Goal: Check status: Check status

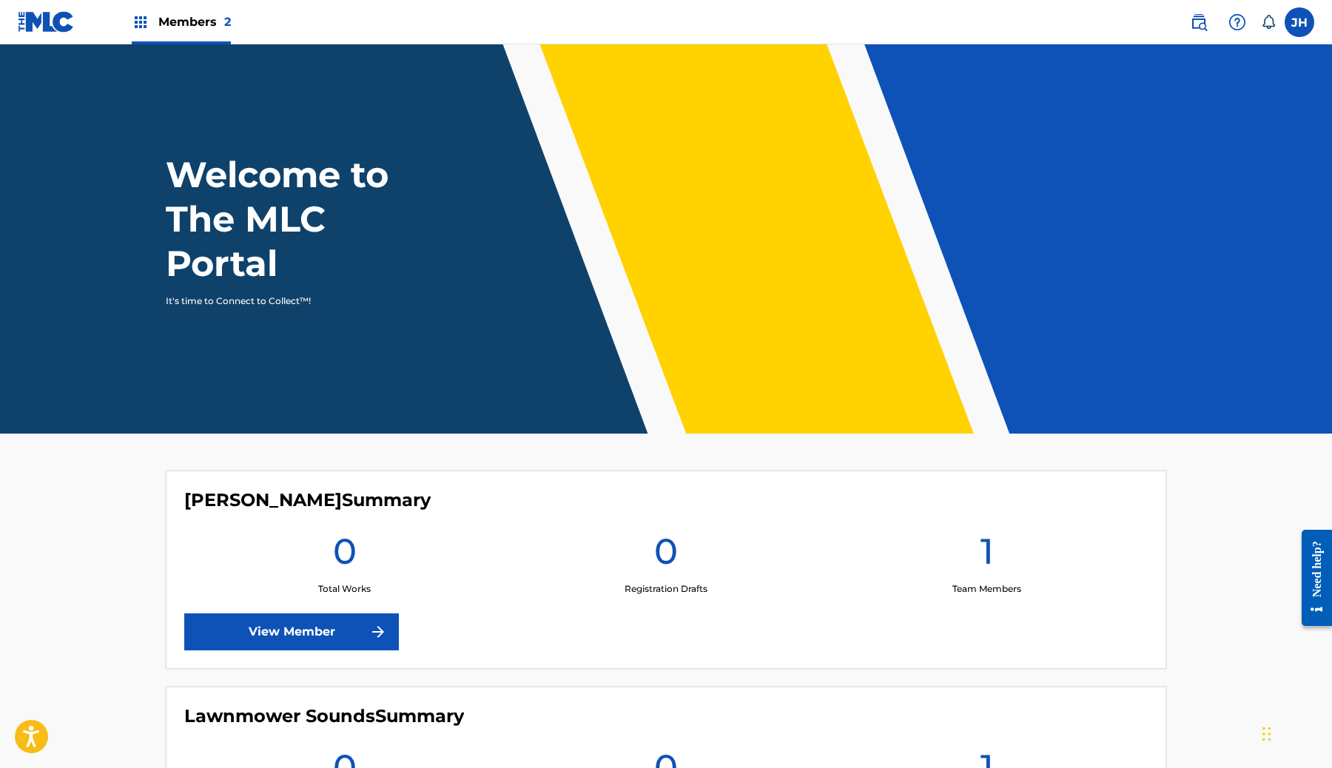
click at [189, 25] on span "Members 2" at bounding box center [194, 21] width 73 height 17
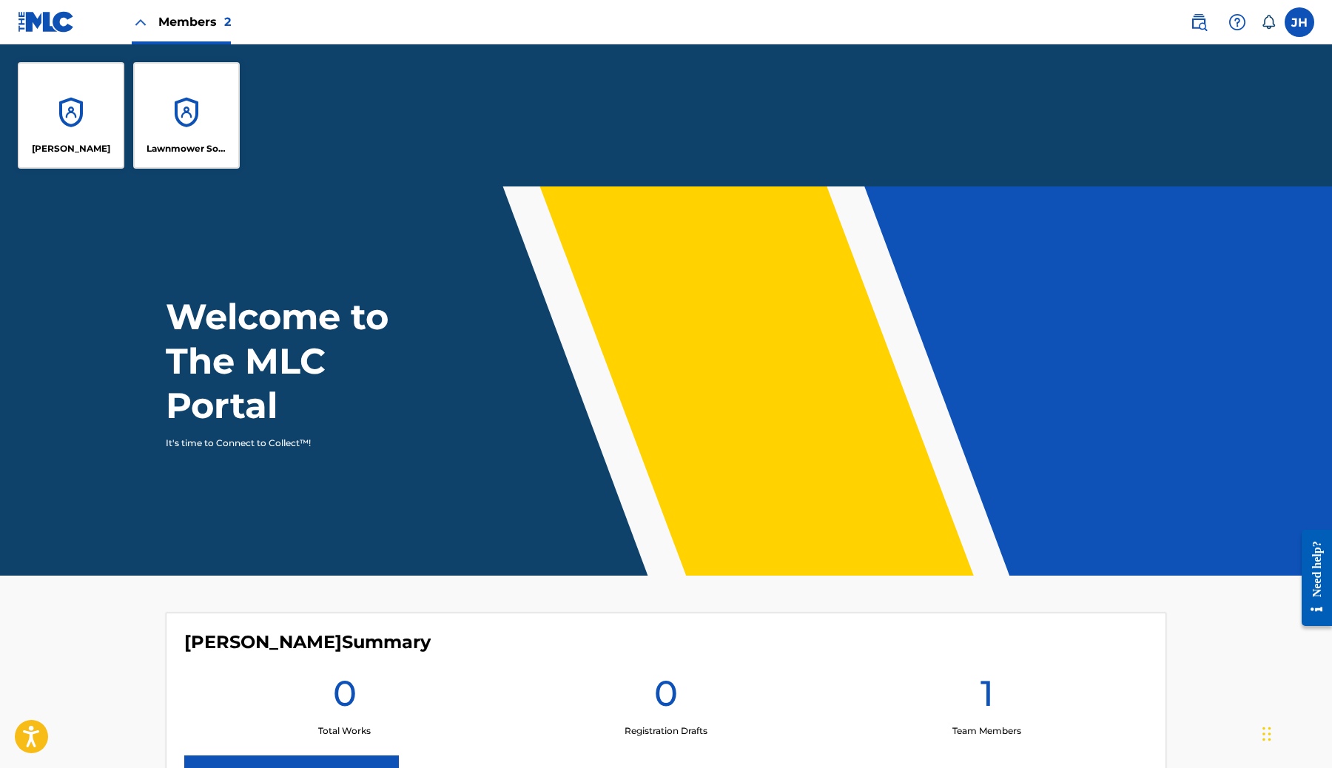
click at [188, 101] on div "Lawnmower Sounds" at bounding box center [186, 115] width 107 height 107
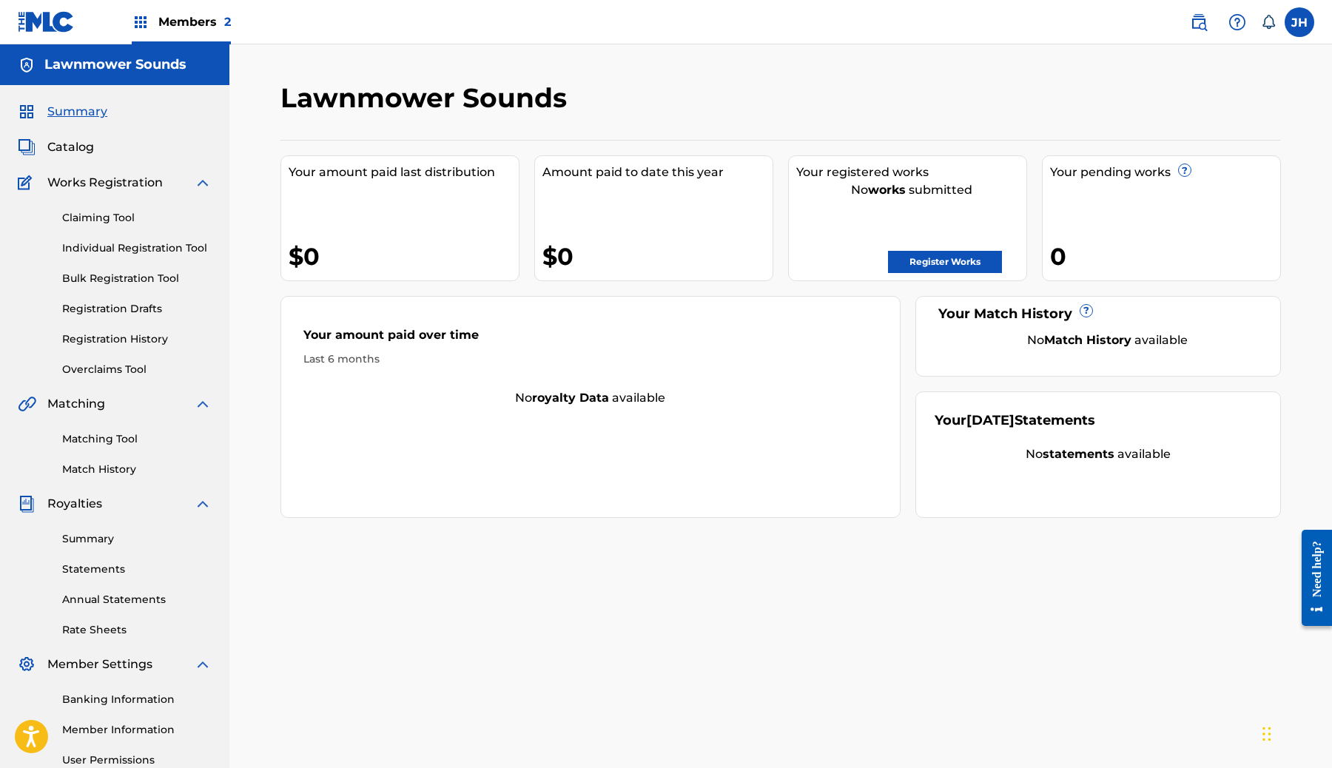
click at [95, 336] on link "Registration History" at bounding box center [136, 340] width 149 height 16
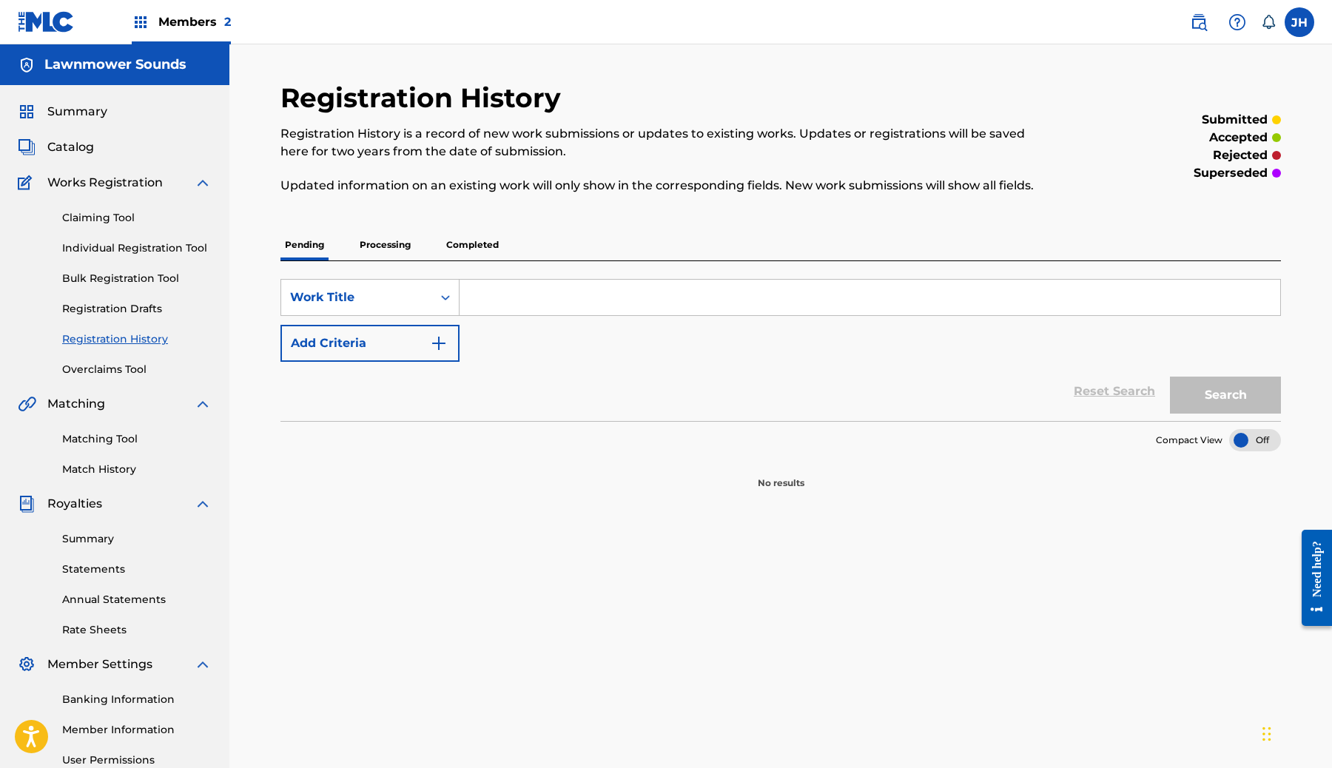
click at [391, 246] on p "Processing" at bounding box center [385, 244] width 60 height 31
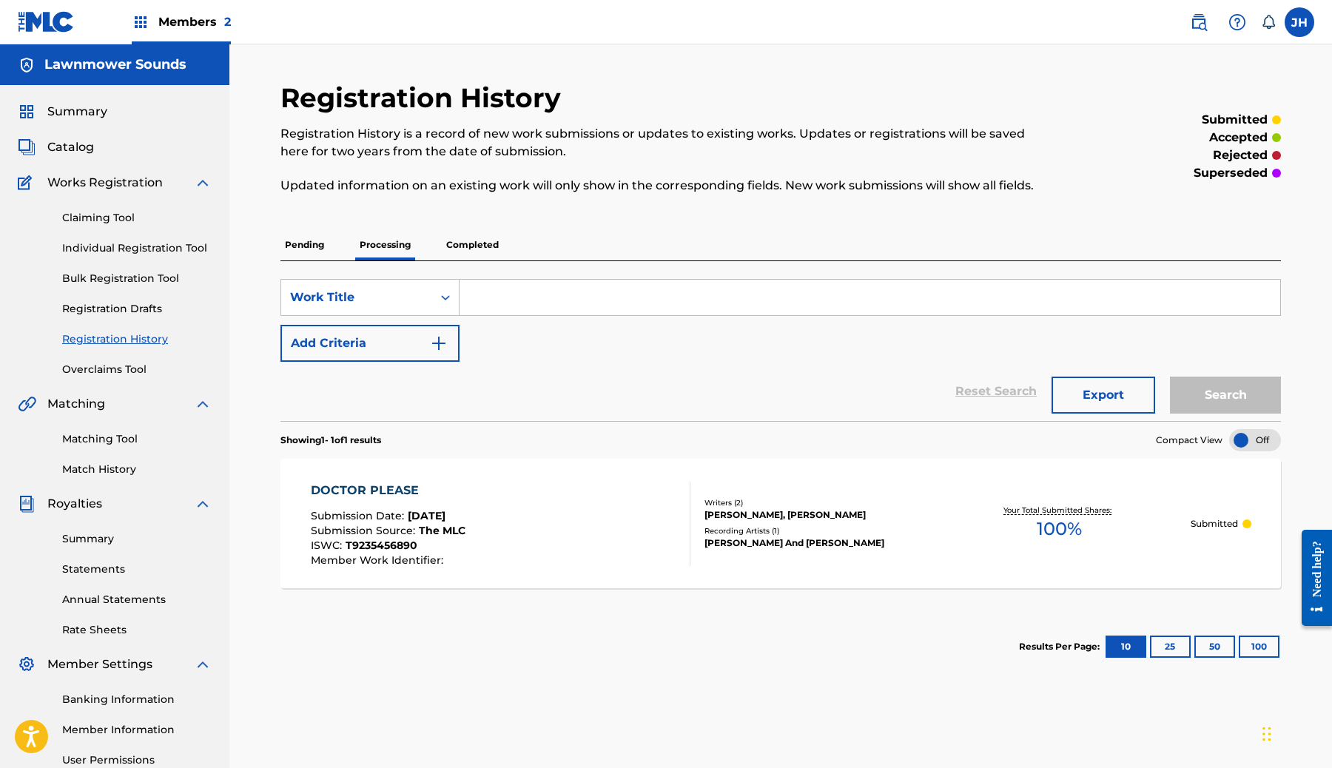
click at [491, 248] on p "Completed" at bounding box center [472, 244] width 61 height 31
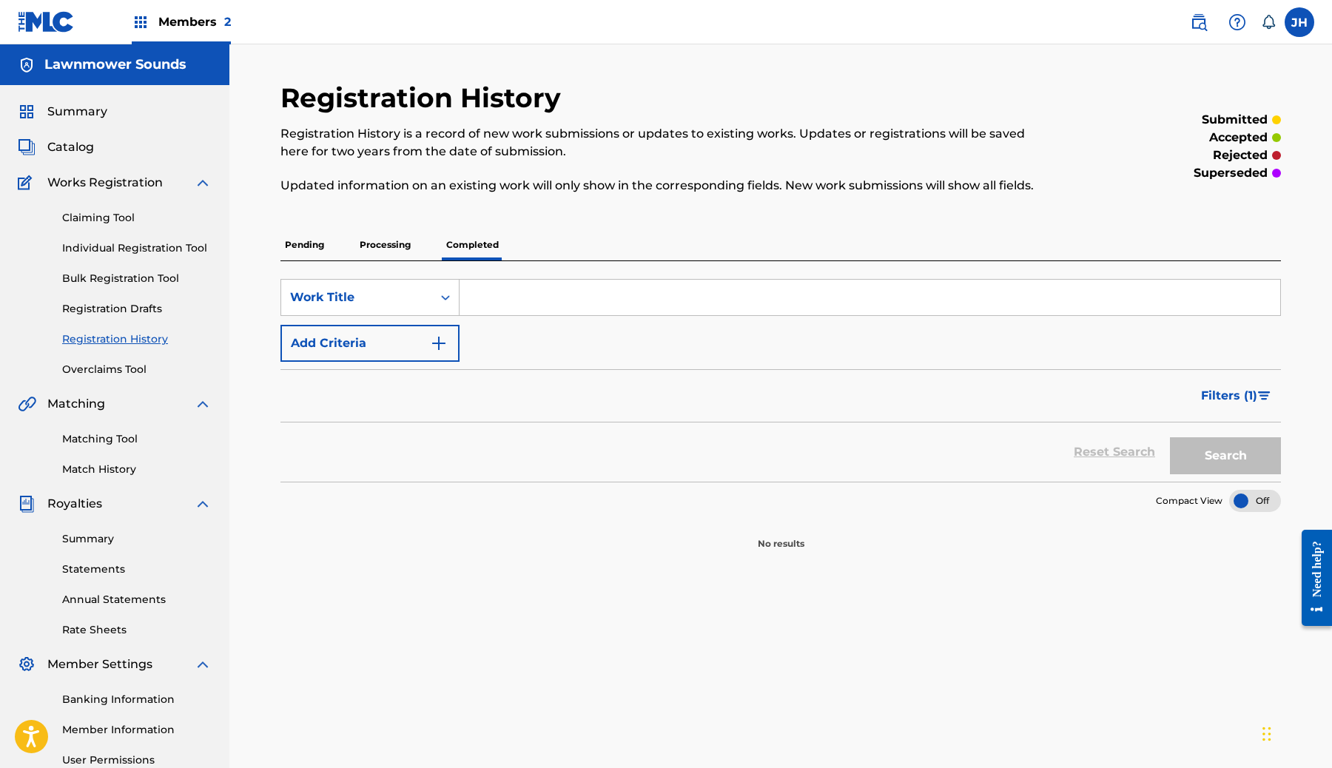
click at [400, 250] on p "Processing" at bounding box center [385, 244] width 60 height 31
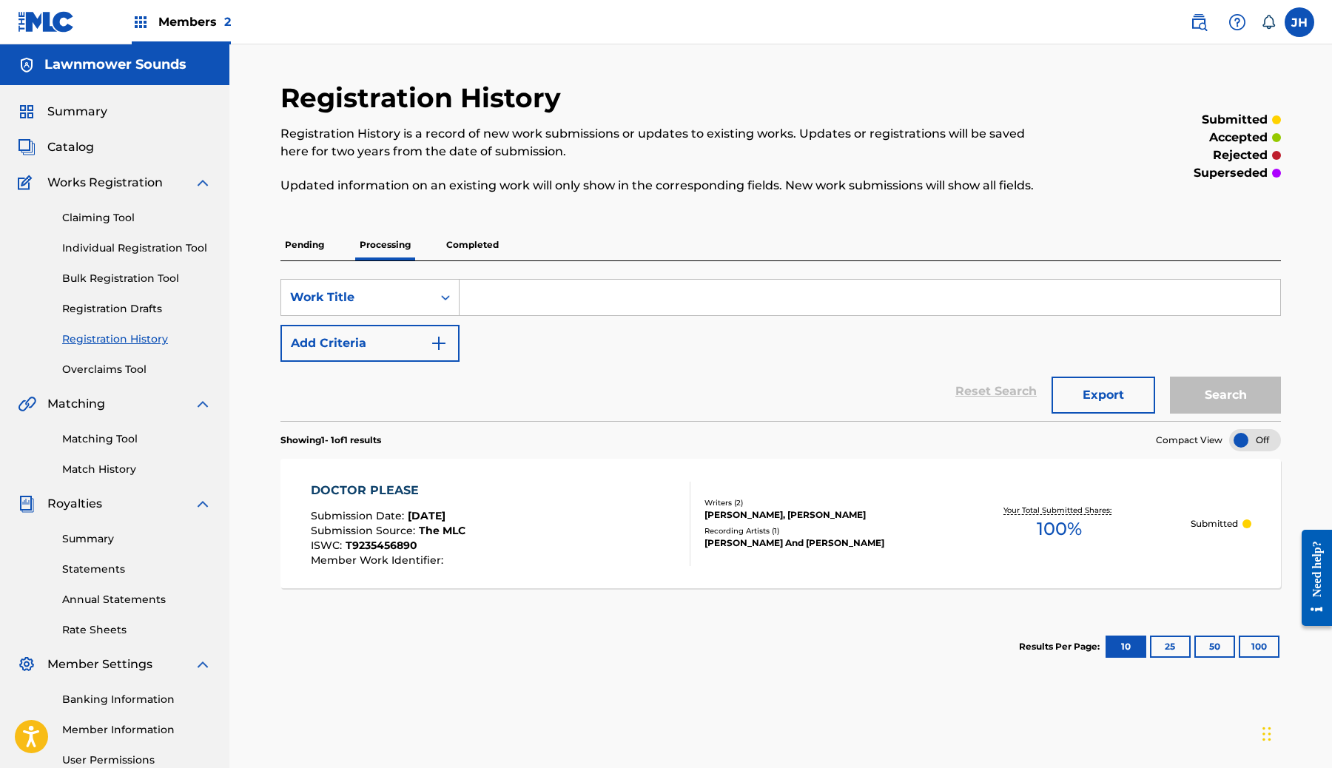
click at [746, 522] on div "[PERSON_NAME], [PERSON_NAME]" at bounding box center [816, 514] width 223 height 13
